Goal: Transaction & Acquisition: Purchase product/service

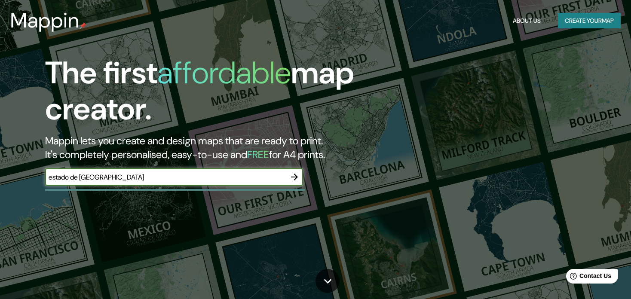
type input "estado de mexico"
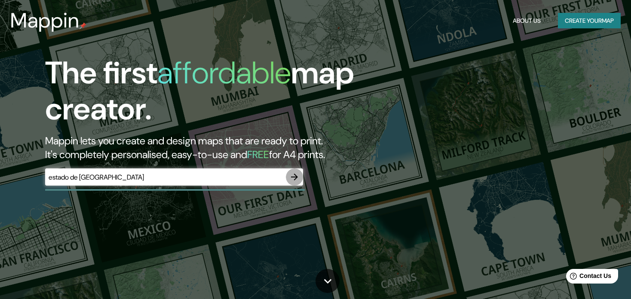
click at [294, 176] on icon "button" at bounding box center [294, 177] width 10 height 10
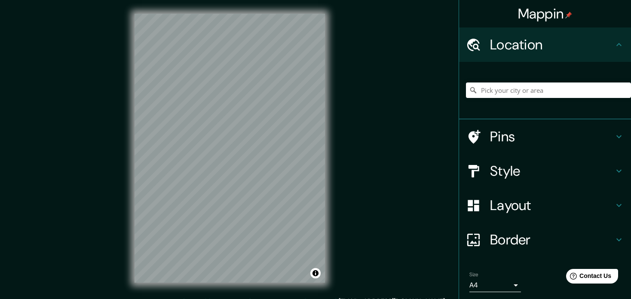
click at [350, 98] on div "Mappin Location Pins Style Layout Border Choose a border. Hint : you can make l…" at bounding box center [315, 155] width 631 height 310
click at [490, 94] on input "Pick your city or area" at bounding box center [548, 89] width 165 height 15
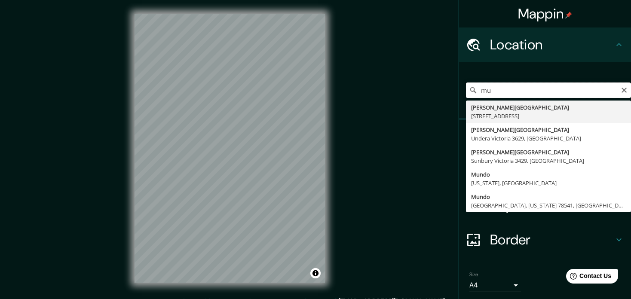
type input "m"
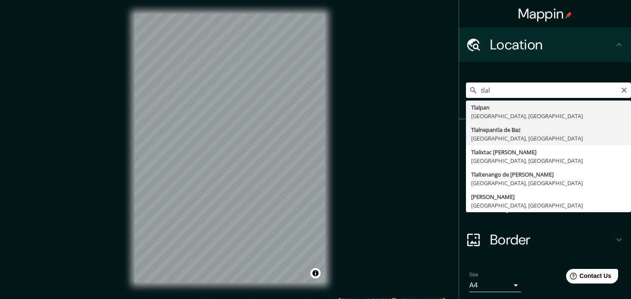
type input "Tlalnepantla de Baz, Estado de México, México"
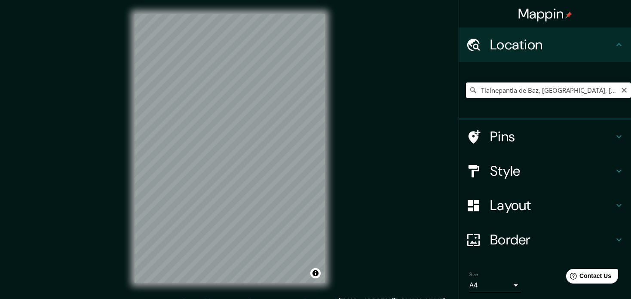
click at [503, 89] on input "Tlalnepantla de Baz, Estado de México, México" at bounding box center [548, 89] width 165 height 15
click at [621, 91] on icon "Clear" at bounding box center [623, 90] width 5 height 5
click at [583, 87] on input "san lucas tepetlacalco" at bounding box center [548, 89] width 165 height 15
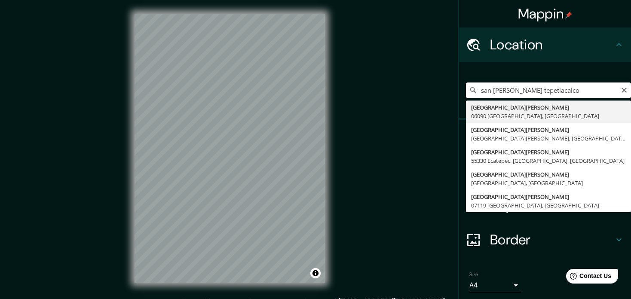
type input "Plaza San Lucas, 06090 Ciudad de México, México"
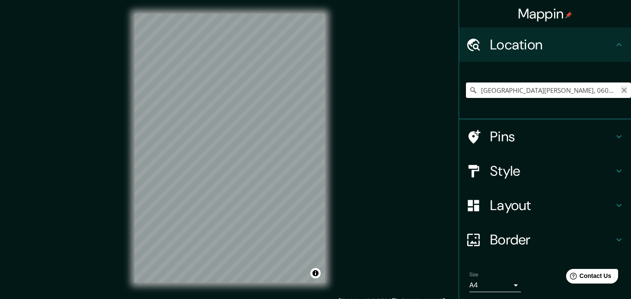
click at [620, 93] on icon "Clear" at bounding box center [623, 90] width 7 height 7
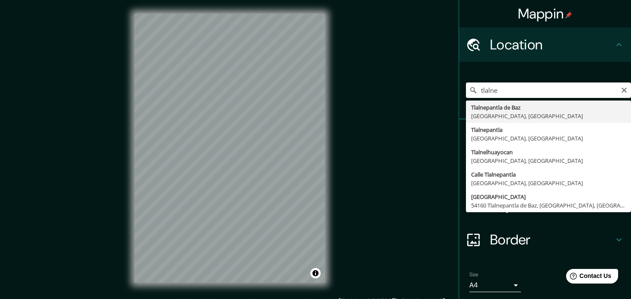
type input "Tlalnepantla de Baz, Estado de México, México"
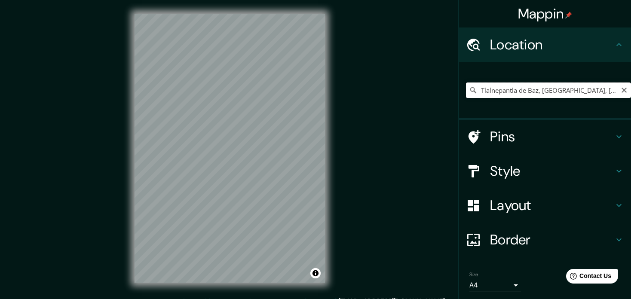
click at [501, 92] on input "Tlalnepantla de Baz, Estado de México, México" at bounding box center [548, 89] width 165 height 15
click at [621, 92] on icon "Clear" at bounding box center [623, 90] width 5 height 5
click at [504, 132] on h4 "Pins" at bounding box center [552, 136] width 124 height 17
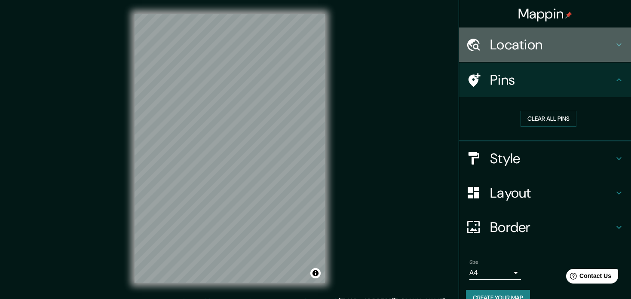
click at [566, 54] on div "Location" at bounding box center [545, 44] width 172 height 34
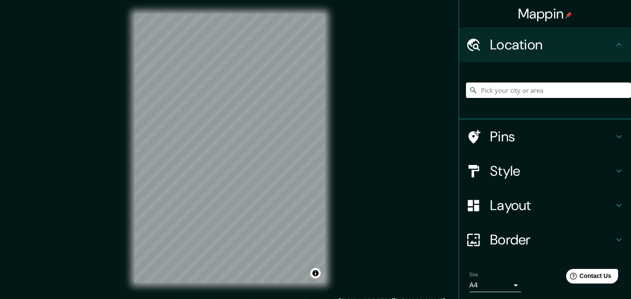
click at [561, 88] on input "Pick your city or area" at bounding box center [548, 89] width 165 height 15
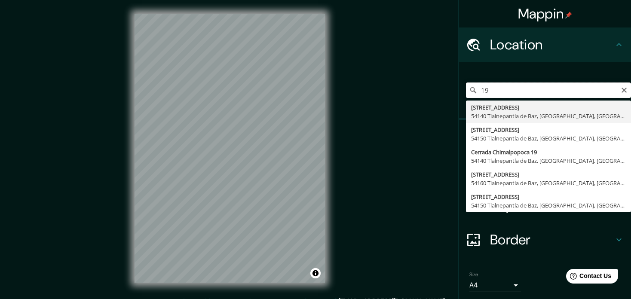
type input "1"
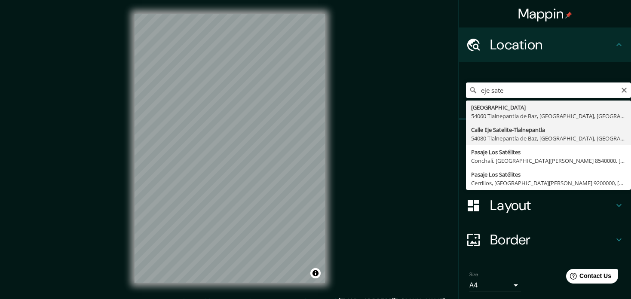
type input "Calle Eje Satelite-Tlalnepantla, 54080 Tlalnepantla de Baz, Estado de México, M…"
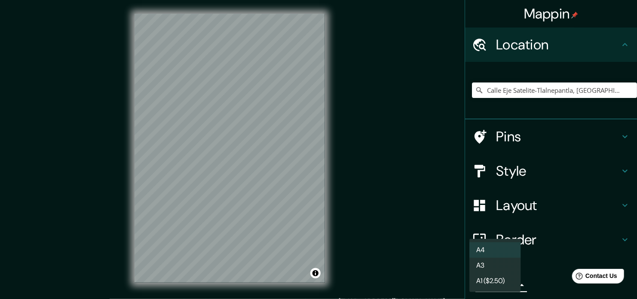
click at [509, 285] on body "Mappin Location Calle Eje Satelite-Tlalnepantla, 54080 Tlalnepantla de Baz, Est…" at bounding box center [318, 149] width 637 height 299
click at [486, 267] on li "A3" at bounding box center [495, 265] width 52 height 15
click at [489, 286] on body "Mappin Location Calle Eje Satelite-Tlalnepantla, 54080 Tlalnepantla de Baz, Est…" at bounding box center [318, 149] width 637 height 299
click at [486, 250] on li "A4" at bounding box center [495, 249] width 52 height 15
type input "single"
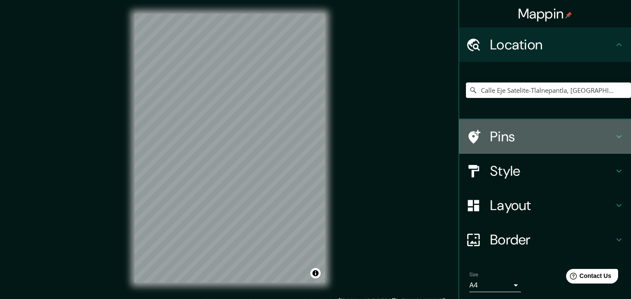
click at [490, 134] on h4 "Pins" at bounding box center [552, 136] width 124 height 17
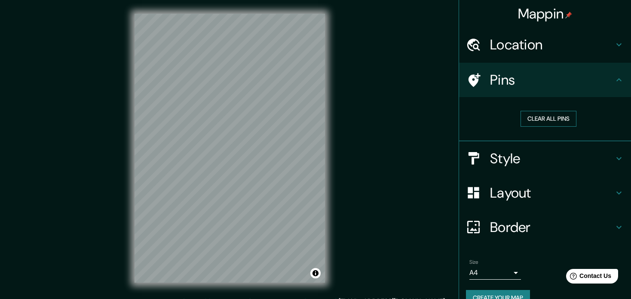
click at [548, 120] on button "Clear all pins" at bounding box center [548, 119] width 56 height 16
click at [511, 156] on h4 "Style" at bounding box center [552, 158] width 124 height 17
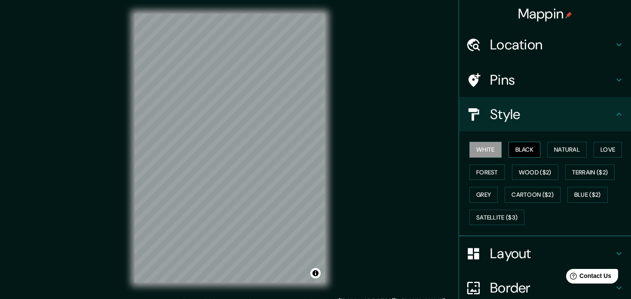
click at [513, 150] on button "Black" at bounding box center [524, 150] width 32 height 16
click at [547, 147] on button "Natural" at bounding box center [567, 150] width 40 height 16
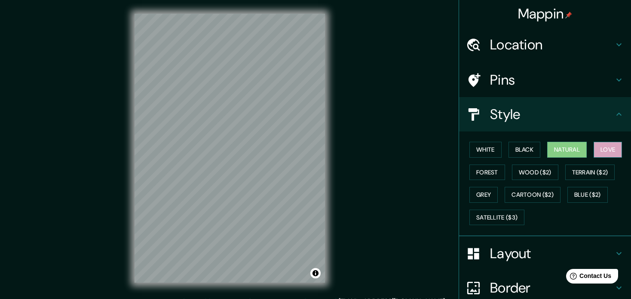
click at [596, 146] on button "Love" at bounding box center [607, 150] width 28 height 16
click at [477, 170] on button "Forest" at bounding box center [487, 173] width 36 height 16
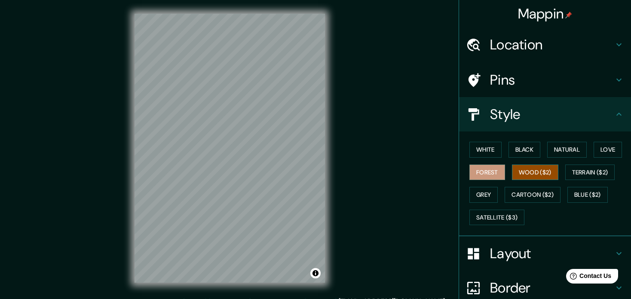
click at [527, 173] on button "Wood ($2)" at bounding box center [535, 173] width 46 height 16
click at [579, 172] on button "Terrain ($2)" at bounding box center [590, 173] width 50 height 16
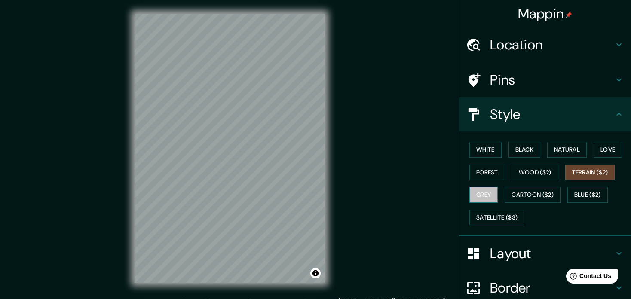
click at [480, 195] on button "Grey" at bounding box center [483, 195] width 28 height 16
click at [488, 212] on button "Satellite ($3)" at bounding box center [496, 218] width 55 height 16
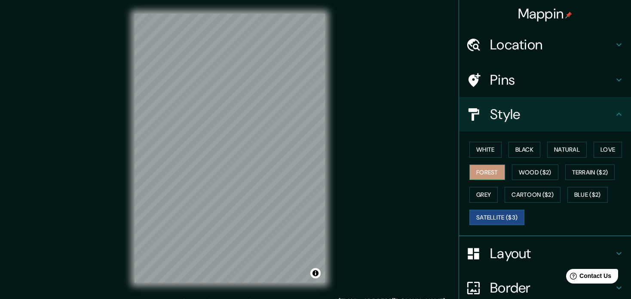
click at [489, 171] on button "Forest" at bounding box center [487, 173] width 36 height 16
click at [486, 152] on button "White" at bounding box center [485, 150] width 32 height 16
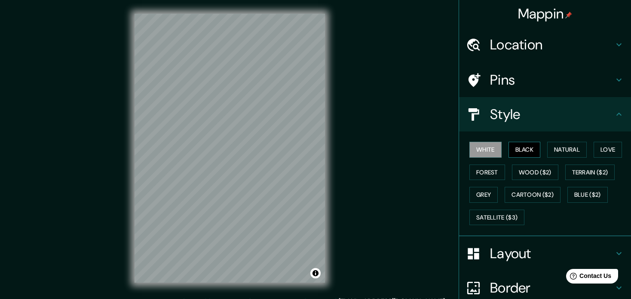
click at [525, 151] on button "Black" at bounding box center [524, 150] width 32 height 16
click at [555, 151] on button "Natural" at bounding box center [567, 150] width 40 height 16
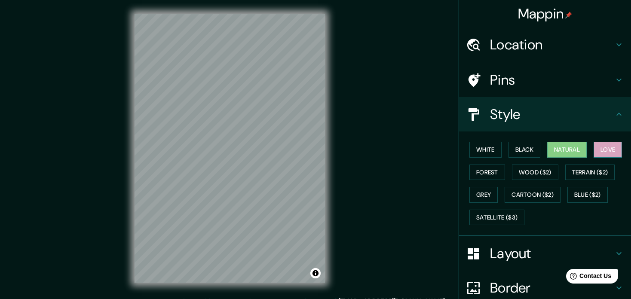
click at [599, 153] on button "Love" at bounding box center [607, 150] width 28 height 16
click at [476, 169] on button "Forest" at bounding box center [487, 173] width 36 height 16
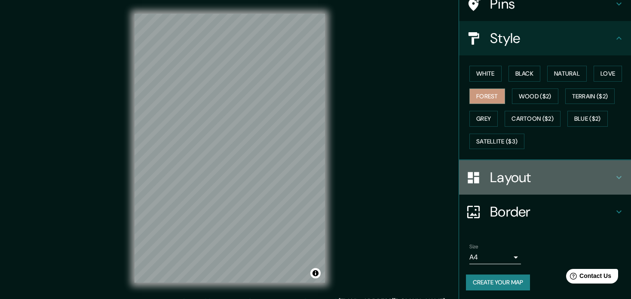
click at [490, 177] on h4 "Layout" at bounding box center [552, 177] width 124 height 17
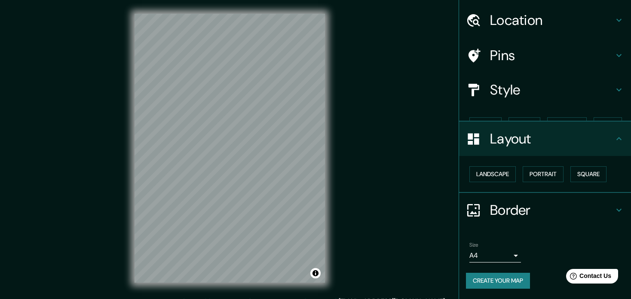
scroll to position [9, 0]
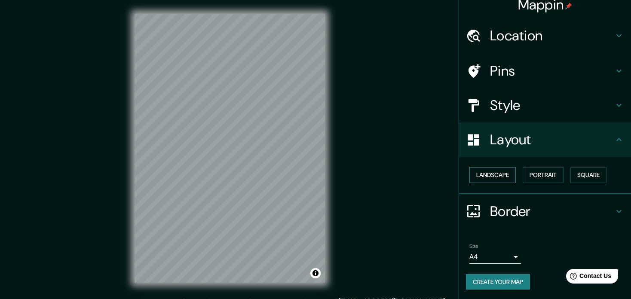
click at [497, 169] on button "Landscape" at bounding box center [492, 175] width 46 height 16
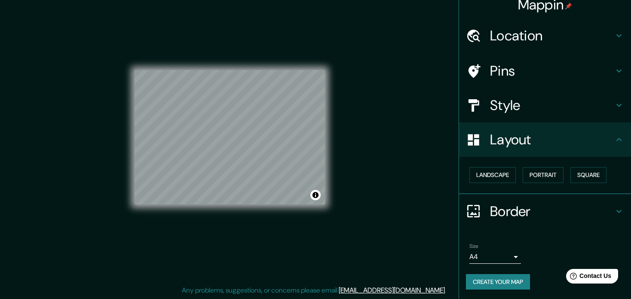
scroll to position [11, 0]
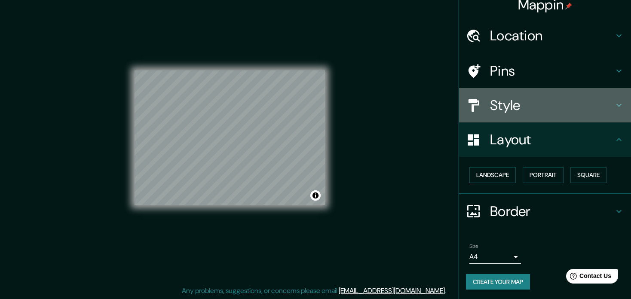
click at [604, 107] on h4 "Style" at bounding box center [552, 105] width 124 height 17
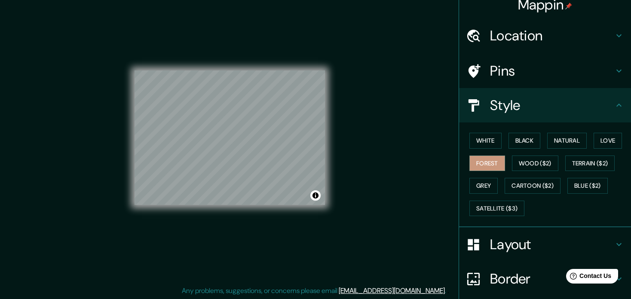
drag, startPoint x: 482, startPoint y: 164, endPoint x: 415, endPoint y: 156, distance: 67.0
click at [415, 156] on div "Mappin Location Calle Eje Satelite-Tlalnepantla, 54080 Tlalnepantla de Baz, Est…" at bounding box center [315, 144] width 631 height 310
click at [500, 251] on h4 "Layout" at bounding box center [552, 244] width 124 height 17
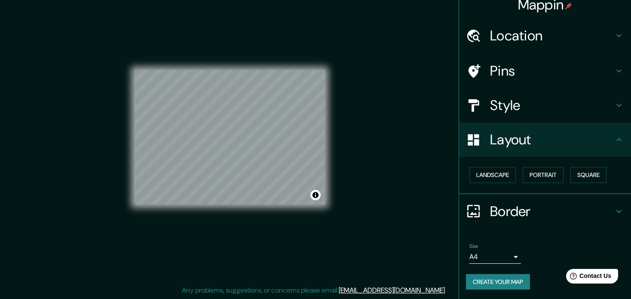
click at [389, 226] on div "Mappin Location Calle Eje Satelite-Tlalnepantla, 54080 Tlalnepantla de Baz, Est…" at bounding box center [315, 144] width 631 height 310
click at [607, 138] on h4 "Layout" at bounding box center [552, 139] width 124 height 17
click at [414, 226] on div "Mappin Location Calle Eje Satelite-Tlalnepantla, 54080 Tlalnepantla de Baz, Est…" at bounding box center [315, 144] width 631 height 310
click at [373, 251] on div "Mappin Location Calle Eje Satelite-Tlalnepantla, 54080 Tlalnepantla de Baz, Est…" at bounding box center [315, 144] width 631 height 310
click at [318, 196] on button "Toggle attribution" at bounding box center [315, 195] width 10 height 10
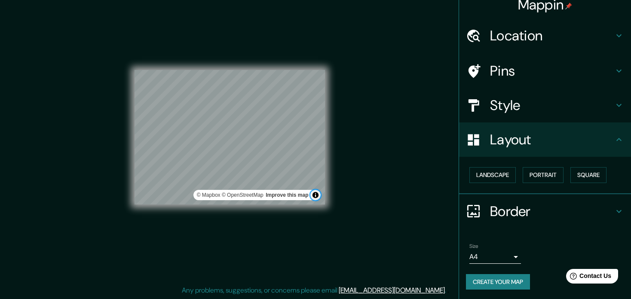
click at [318, 196] on button "Toggle attribution" at bounding box center [315, 195] width 10 height 10
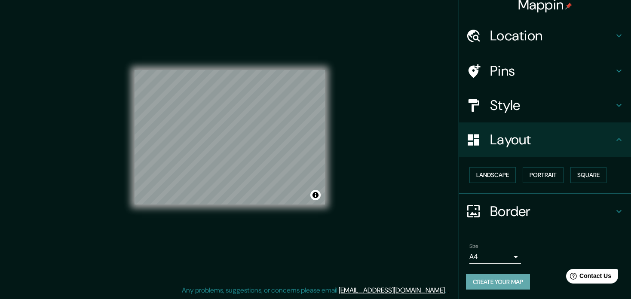
click at [468, 282] on button "Create your map" at bounding box center [498, 282] width 64 height 16
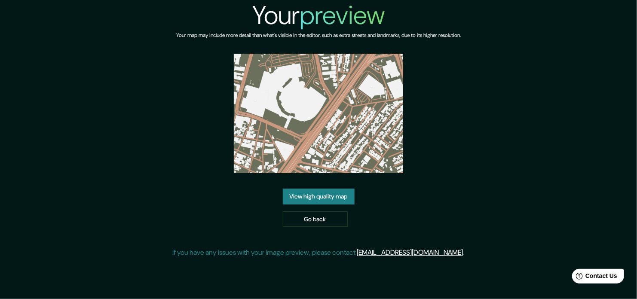
click at [342, 197] on link "View high quality map" at bounding box center [319, 197] width 72 height 16
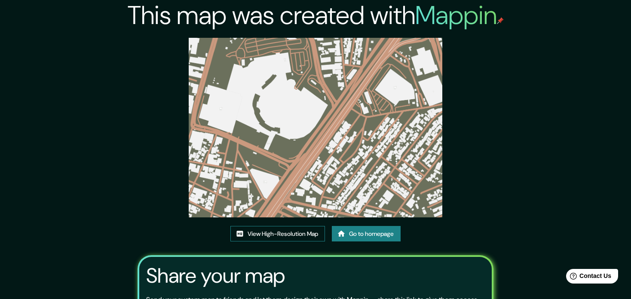
scroll to position [85, 0]
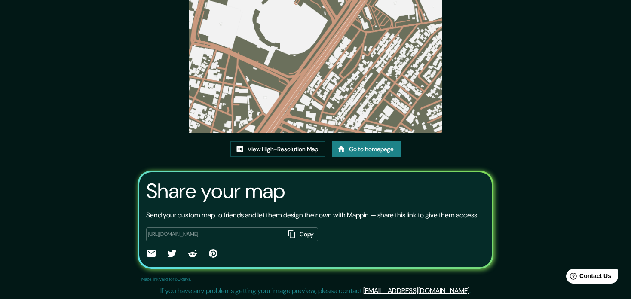
click at [626, 243] on div "This map was created with Mappin View High-Resolution Map Go to homepage Share …" at bounding box center [315, 107] width 631 height 384
